Goal: Task Accomplishment & Management: Manage account settings

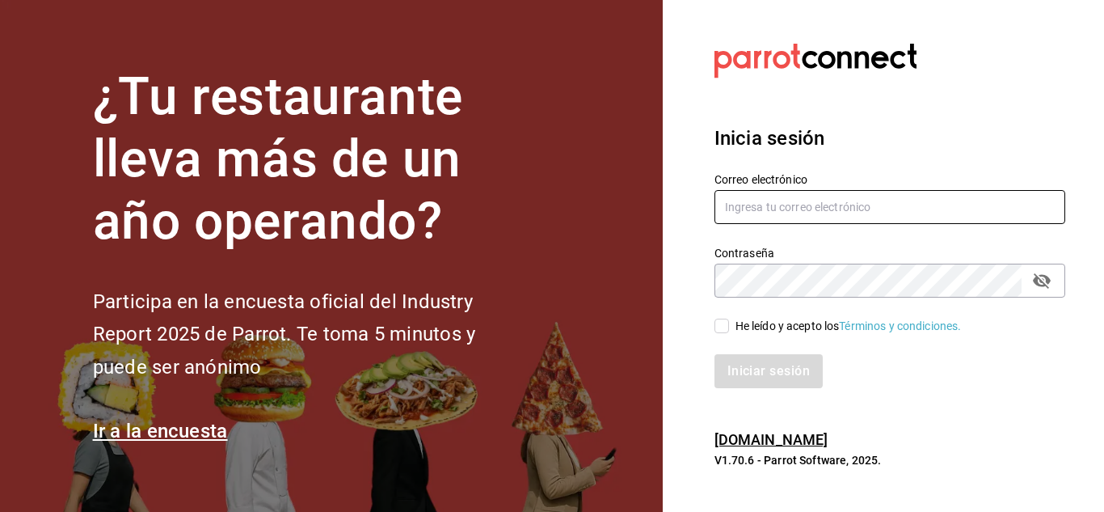
click at [843, 196] on input "text" at bounding box center [889, 207] width 351 height 34
type input "[EMAIL_ADDRESS][DOMAIN_NAME]"
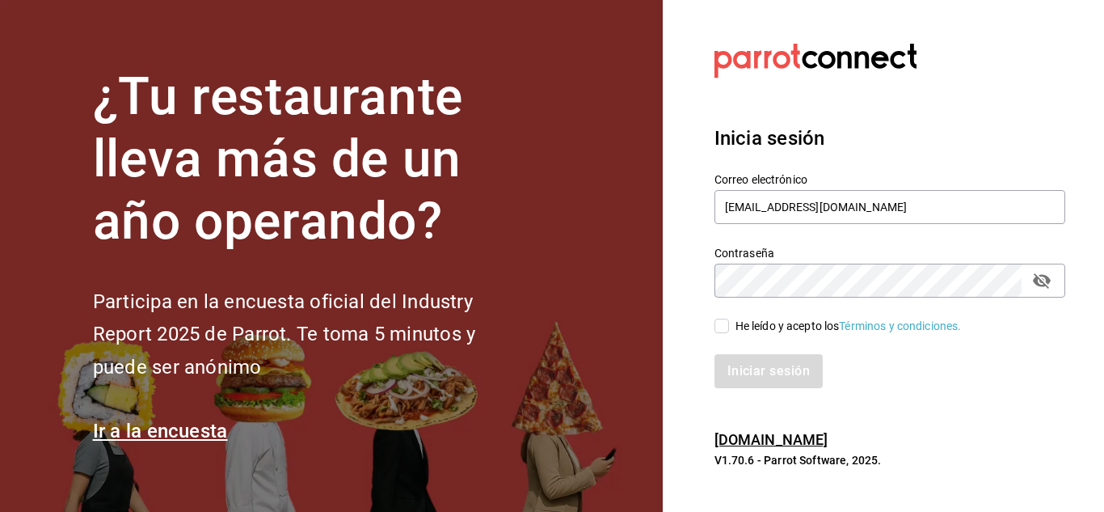
click at [730, 325] on span "He leído y acepto los Términos y condiciones." at bounding box center [845, 326] width 233 height 17
click at [729, 325] on input "He leído y acepto los Términos y condiciones." at bounding box center [721, 325] width 15 height 15
checkbox input "true"
click at [738, 363] on button "Iniciar sesión" at bounding box center [769, 371] width 110 height 34
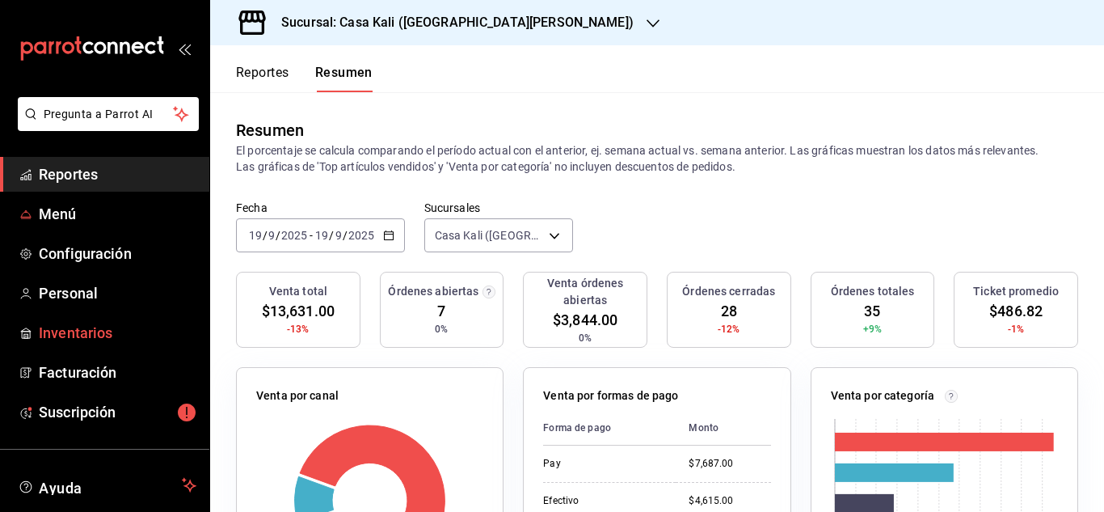
click at [70, 335] on span "Inventarios" at bounding box center [118, 333] width 158 height 22
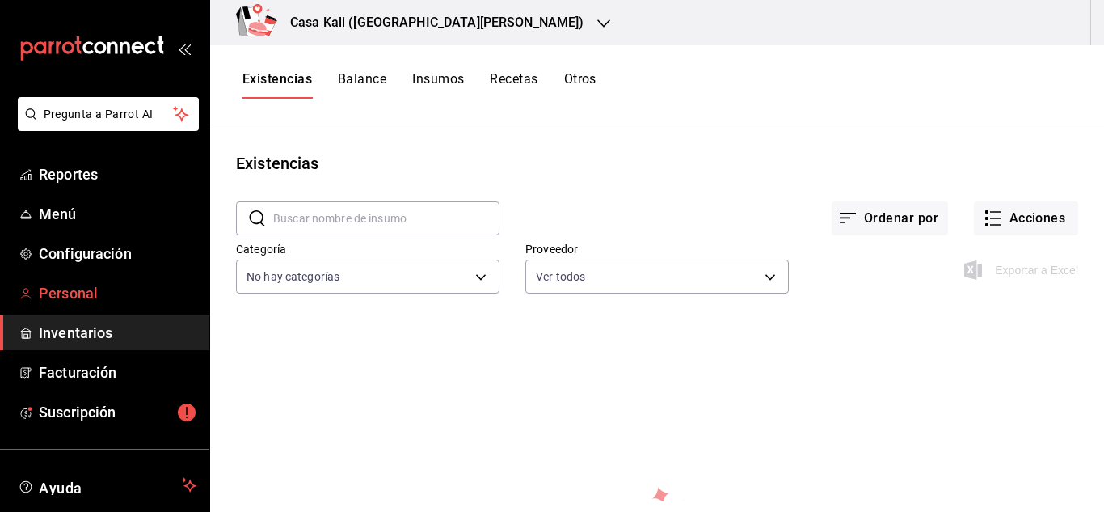
click at [68, 288] on span "Personal" at bounding box center [118, 293] width 158 height 22
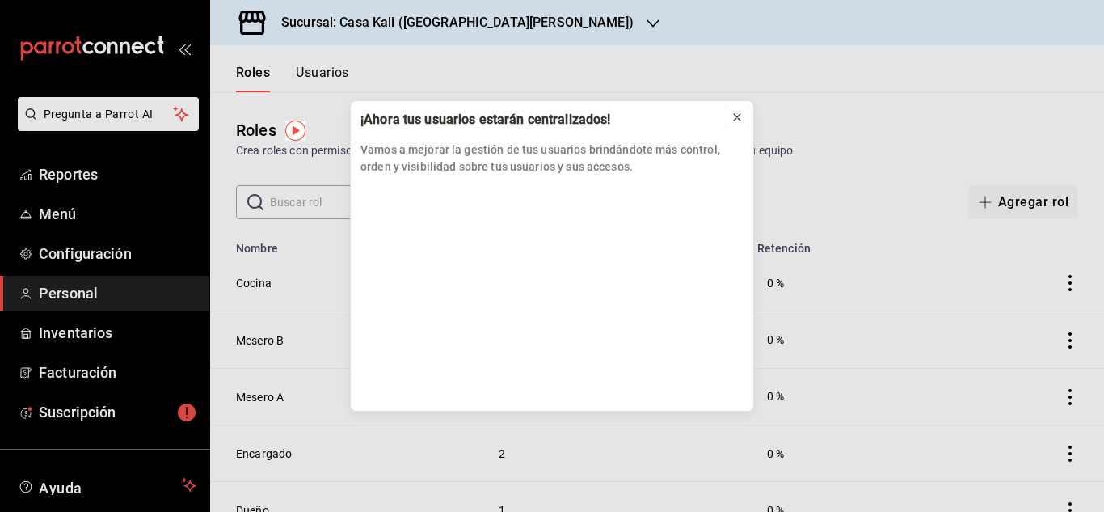
click at [735, 120] on icon at bounding box center [737, 117] width 13 height 13
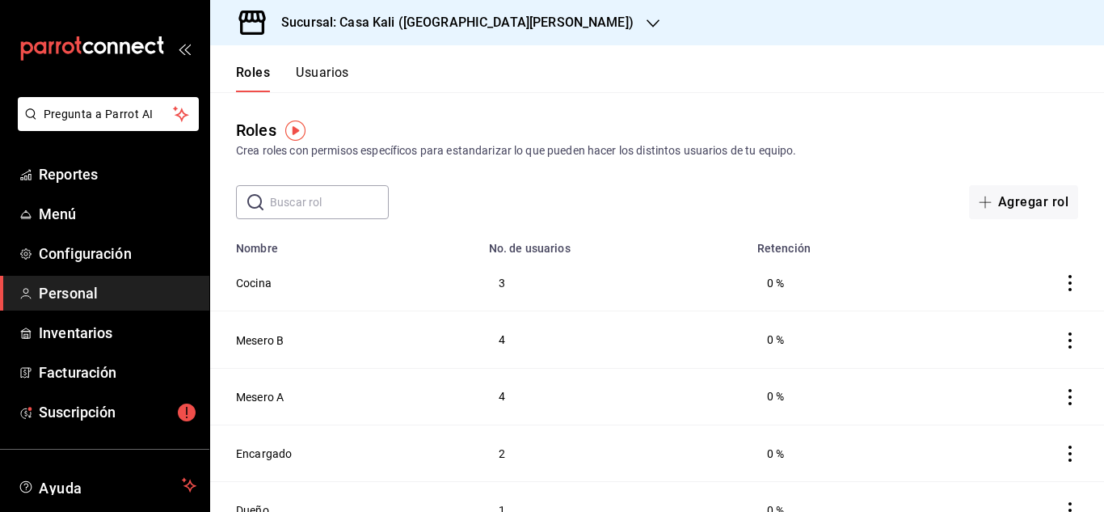
click at [415, 16] on h3 "Sucursal: Casa Kali (San Jerónimo)" at bounding box center [450, 22] width 365 height 19
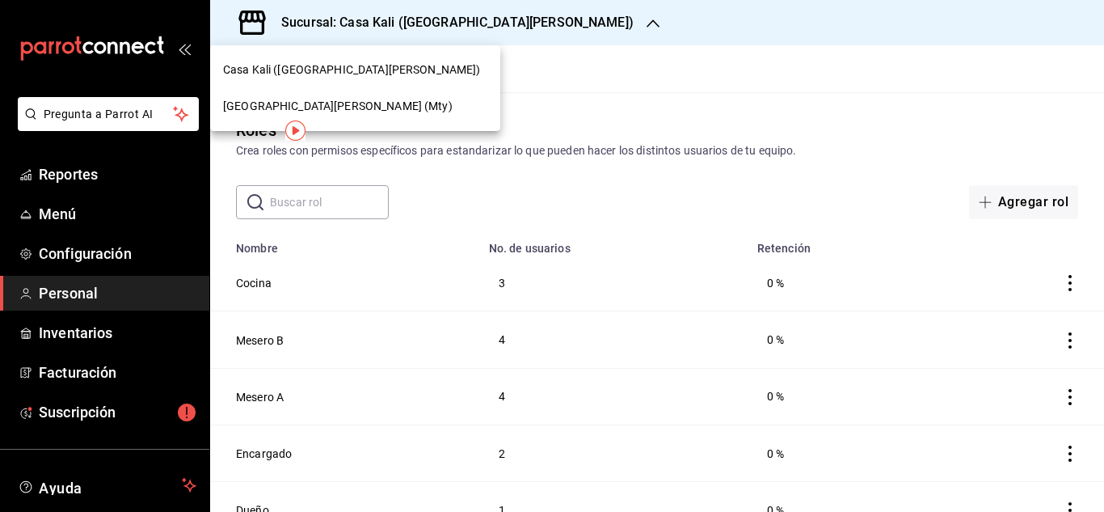
click at [359, 107] on div "Casa Kali Serranía (Mty)" at bounding box center [355, 106] width 264 height 17
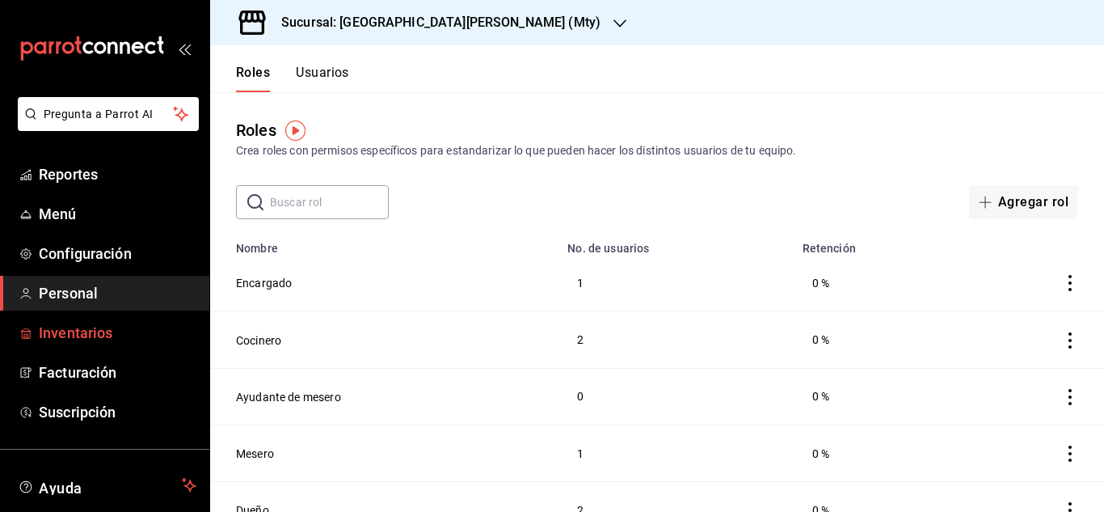
click at [55, 336] on span "Inventarios" at bounding box center [118, 333] width 158 height 22
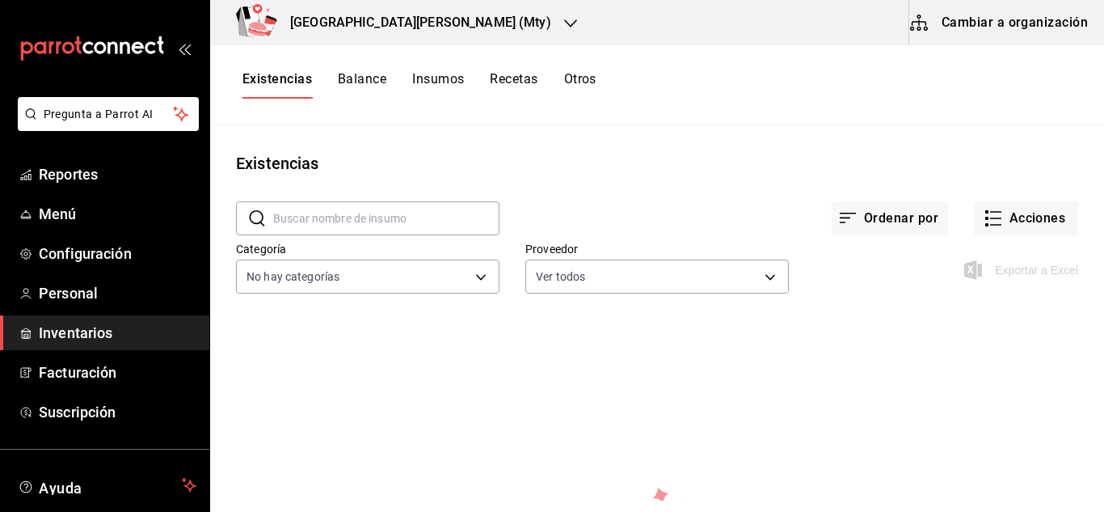
click at [717, 107] on div "Existencias Balance Insumos Recetas Otros" at bounding box center [657, 85] width 894 height 80
click at [929, 15] on icon "button" at bounding box center [918, 22] width 19 height 19
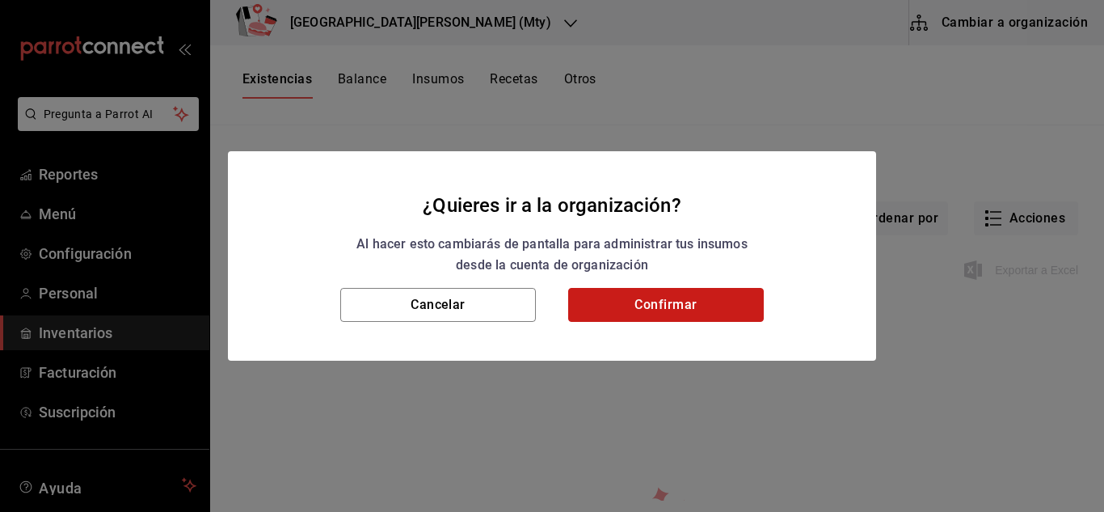
click at [654, 307] on button "Confirmar" at bounding box center [666, 305] width 196 height 34
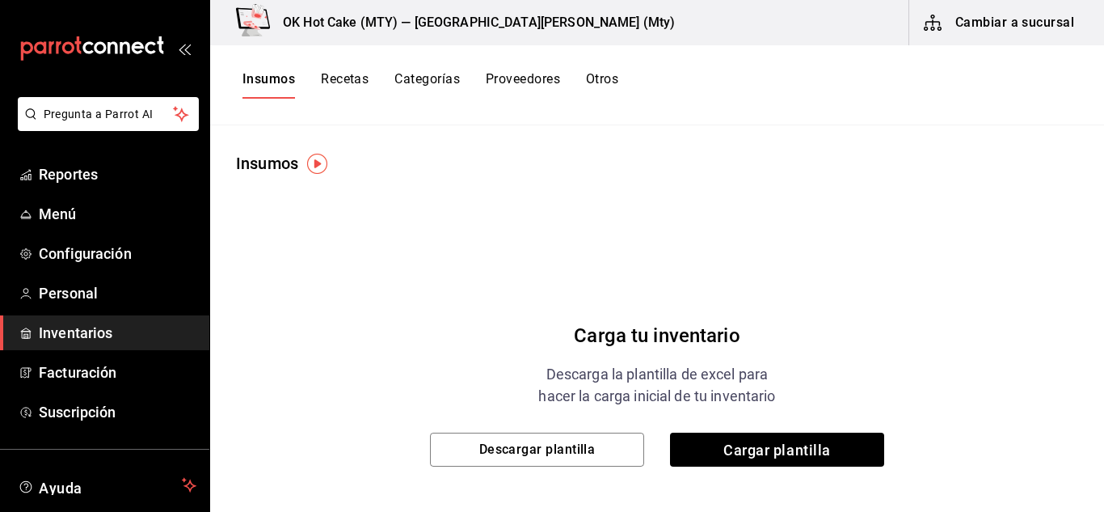
click at [347, 86] on button "Recetas" at bounding box center [345, 84] width 48 height 27
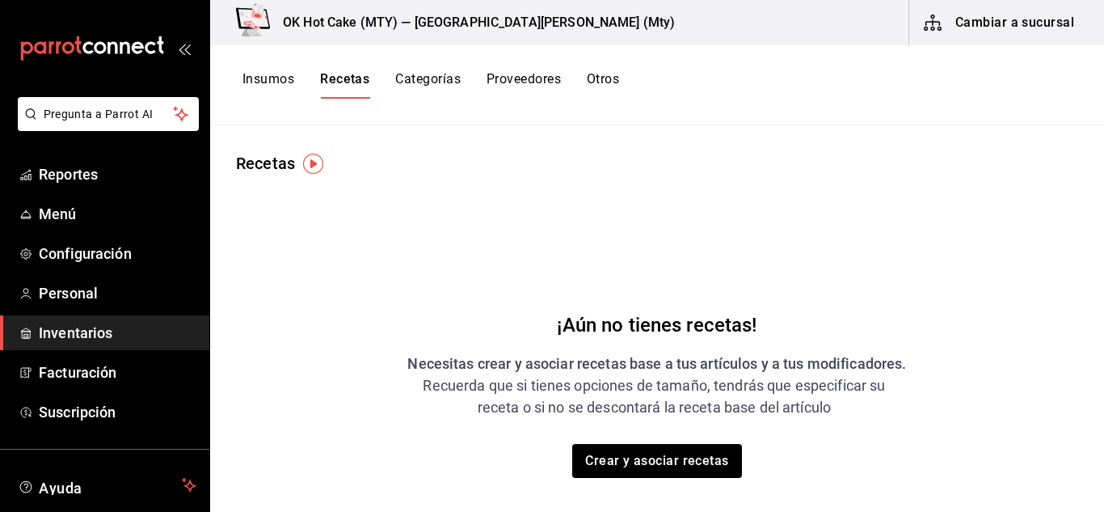
click at [263, 82] on button "Insumos" at bounding box center [268, 84] width 52 height 27
